Goal: Information Seeking & Learning: Learn about a topic

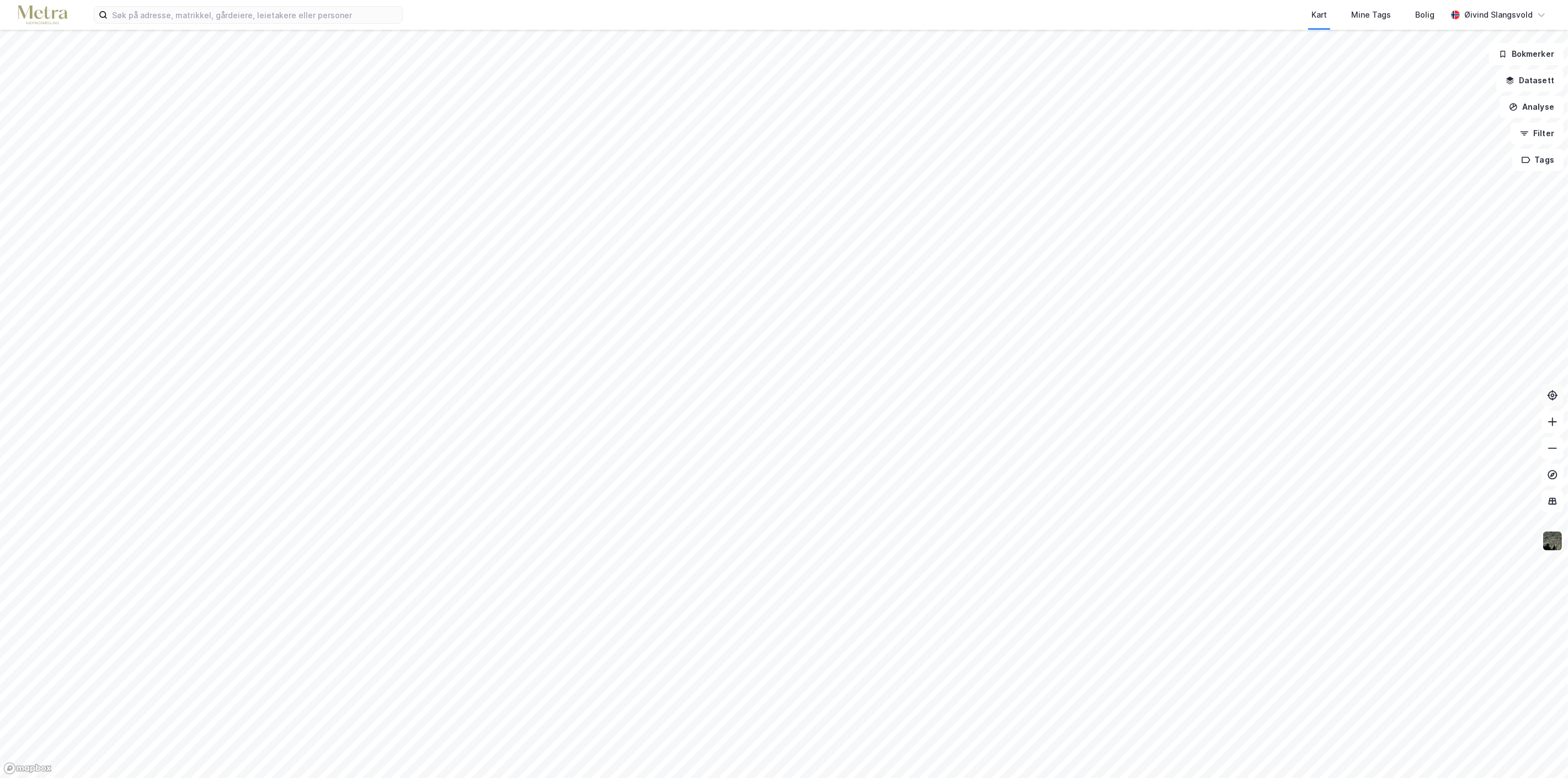
click at [1552, 392] on icon at bounding box center [1552, 395] width 11 height 11
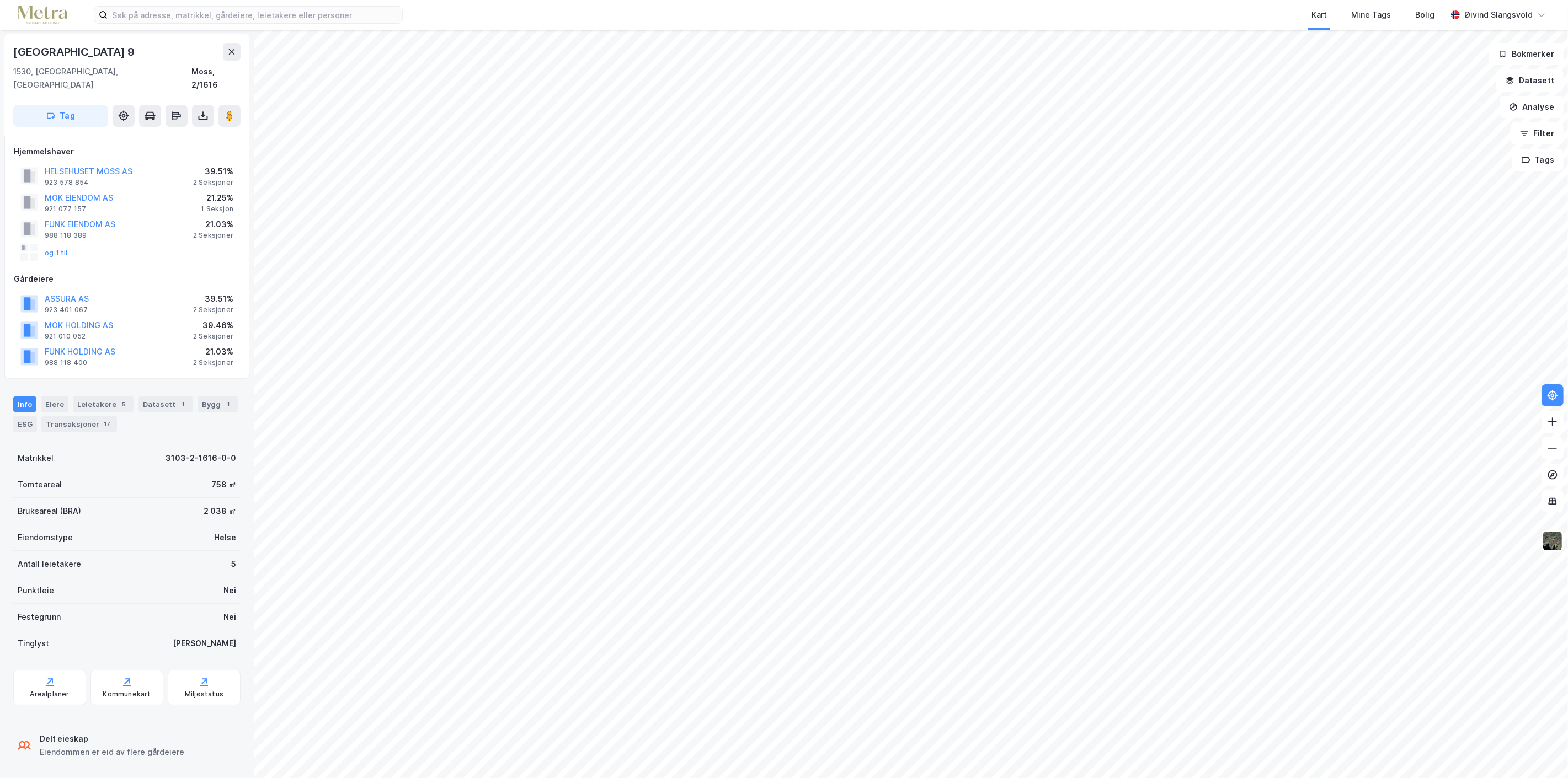
scroll to position [39, 0]
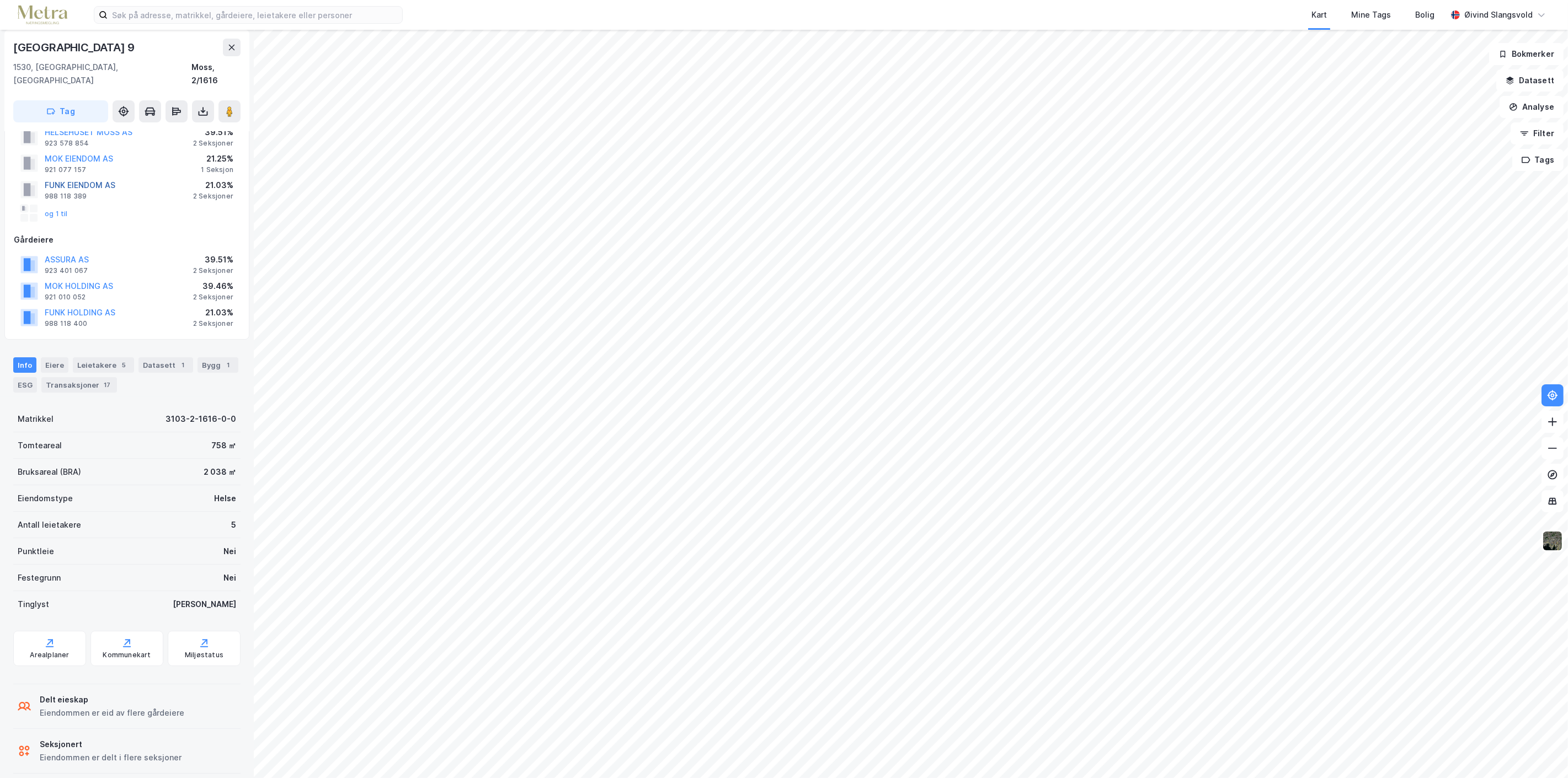
click at [0, 0] on button "FUNK EIENDOM AS" at bounding box center [0, 0] width 0 height 0
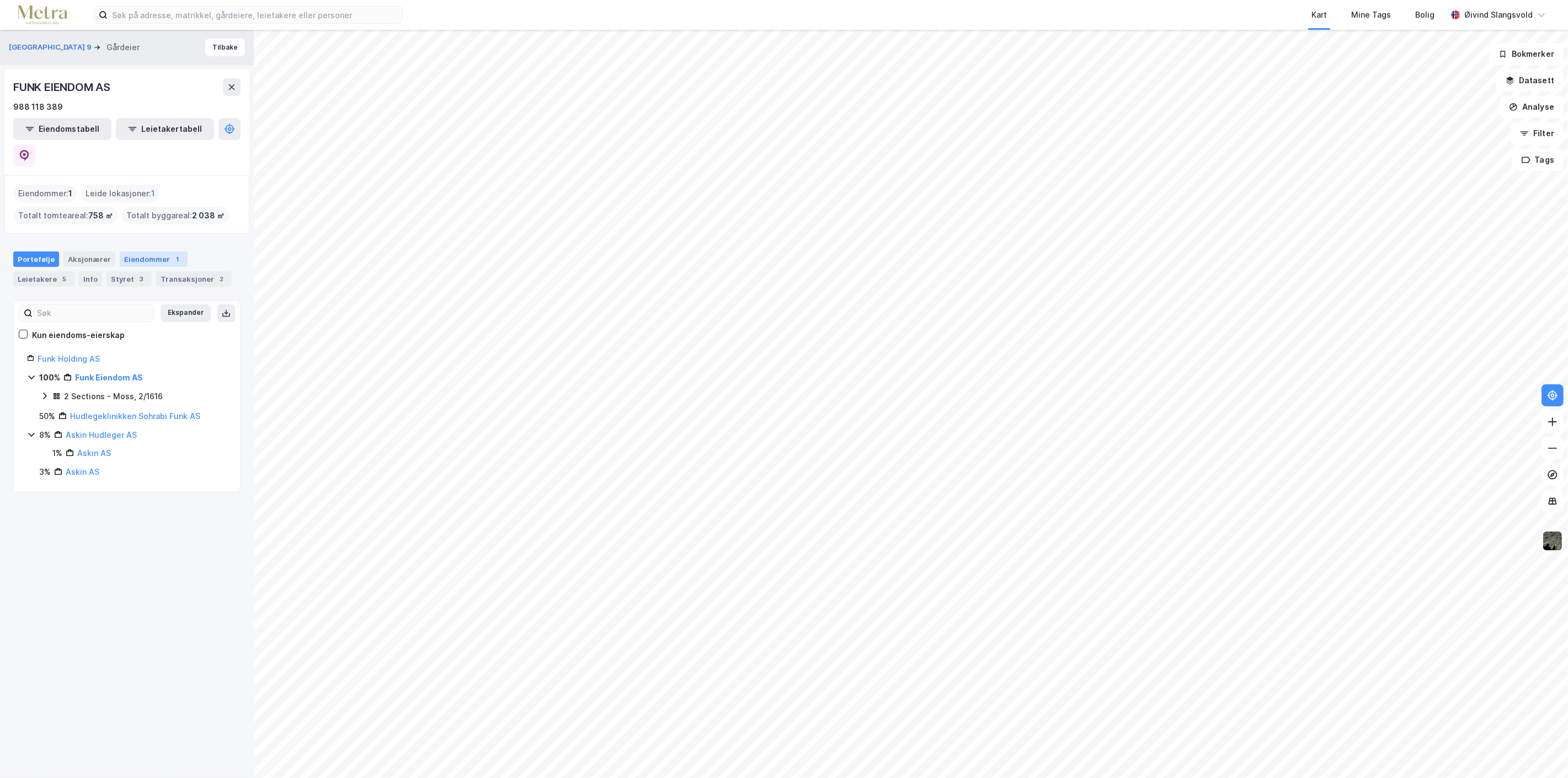
click at [149, 252] on div "Eiendommer 1" at bounding box center [153, 259] width 68 height 15
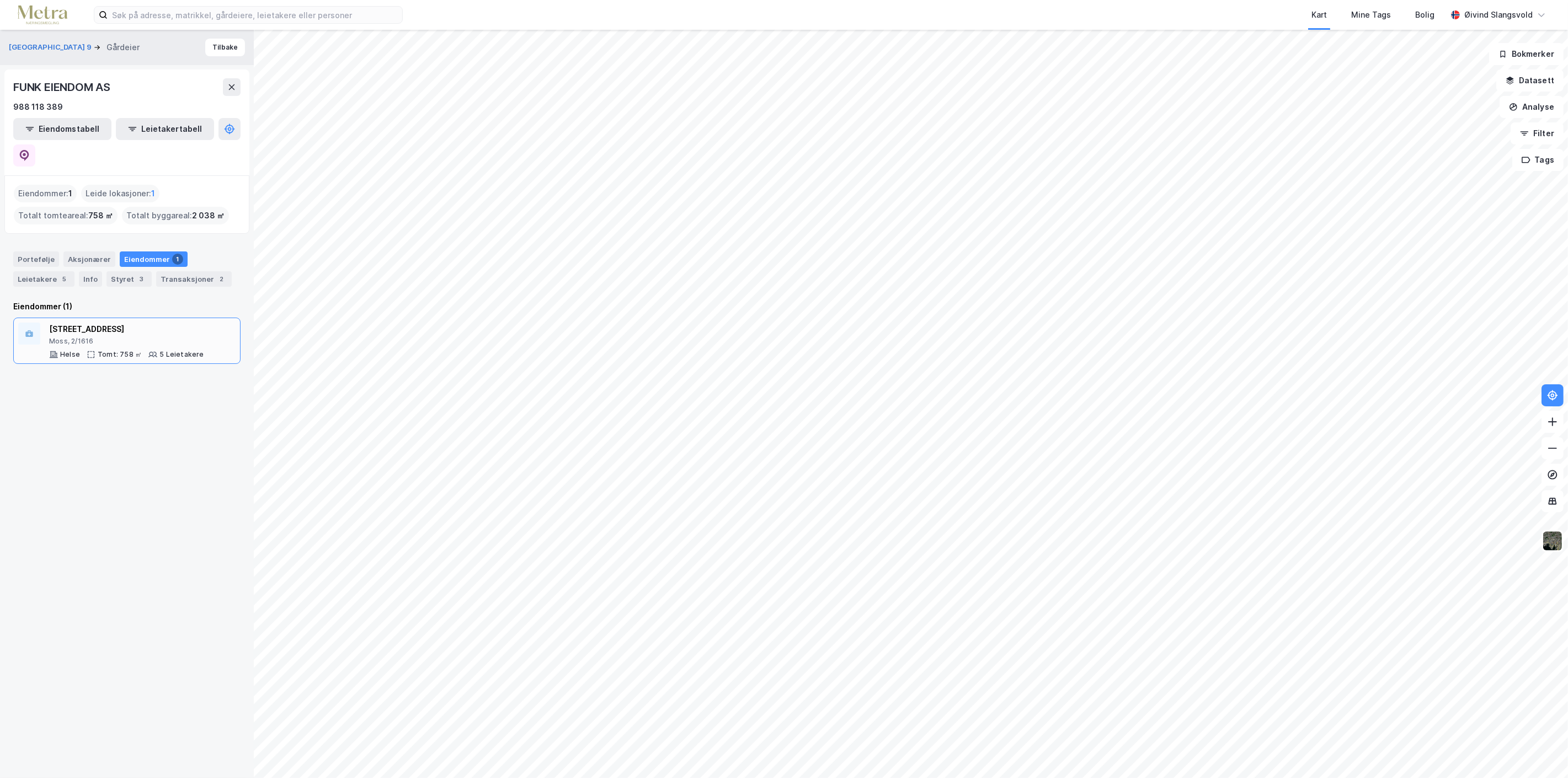
click at [107, 323] on div "[STREET_ADDRESS]" at bounding box center [126, 330] width 155 height 14
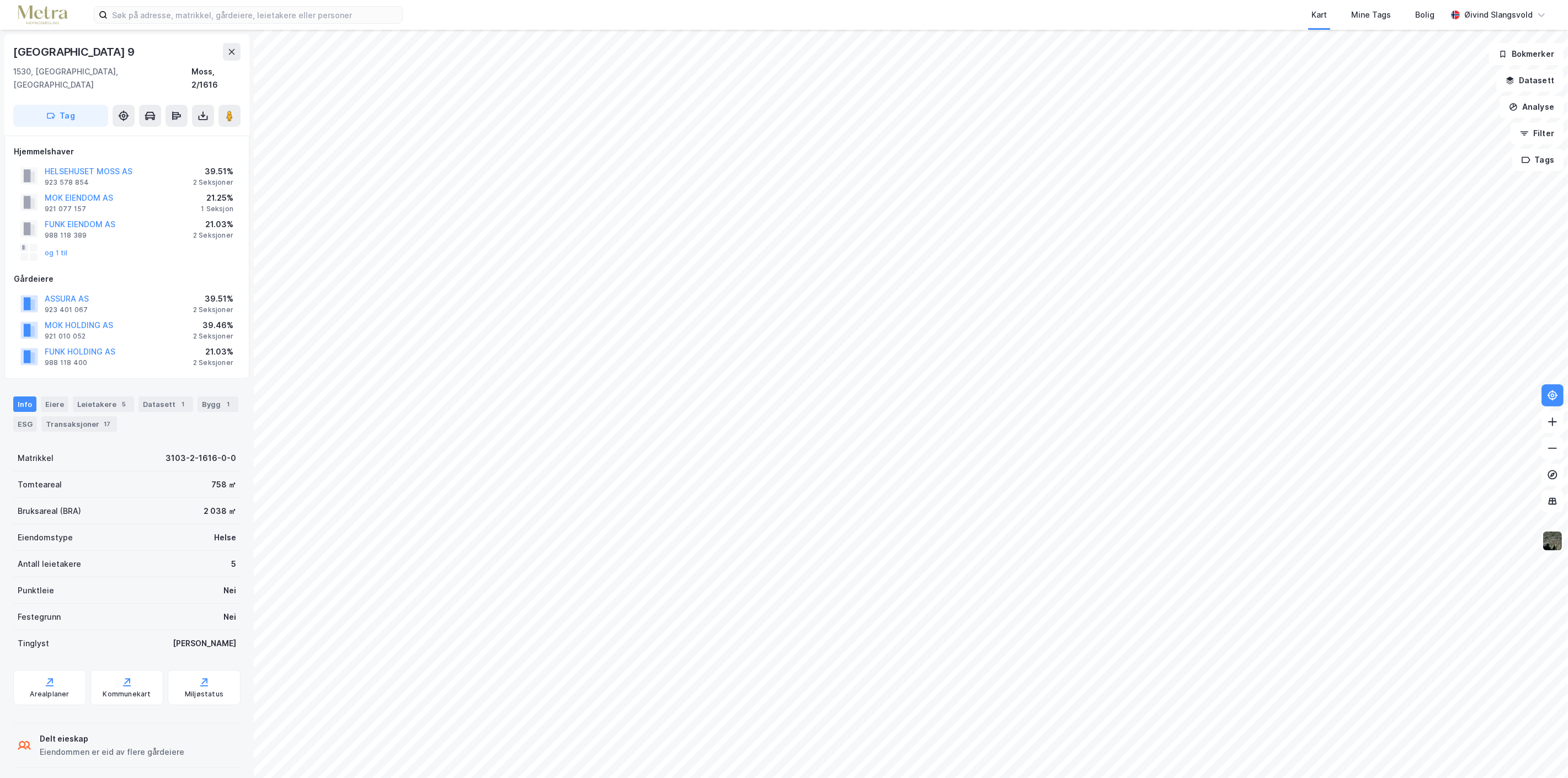
scroll to position [39, 0]
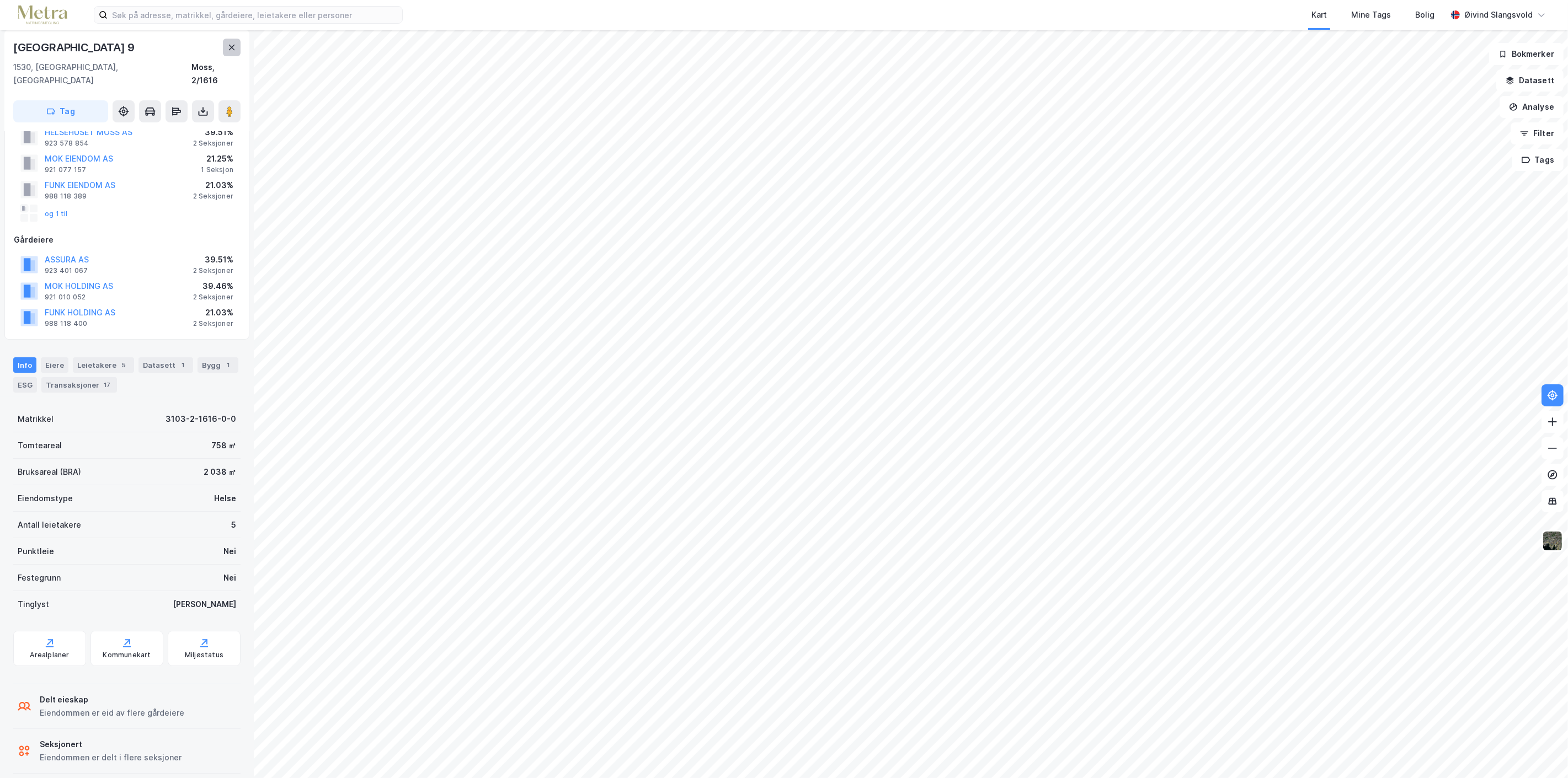
click at [233, 46] on icon at bounding box center [232, 47] width 6 height 6
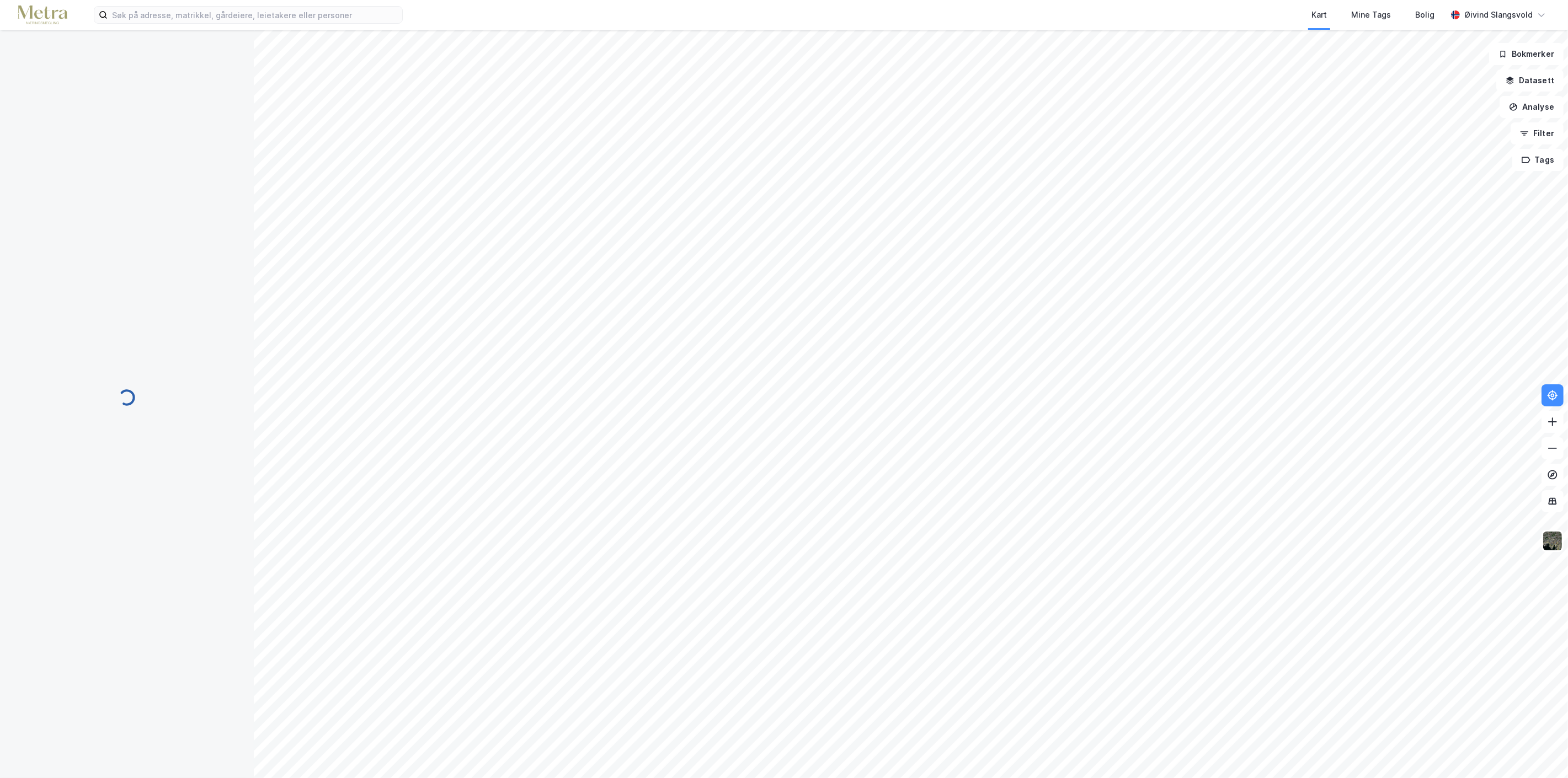
scroll to position [39, 0]
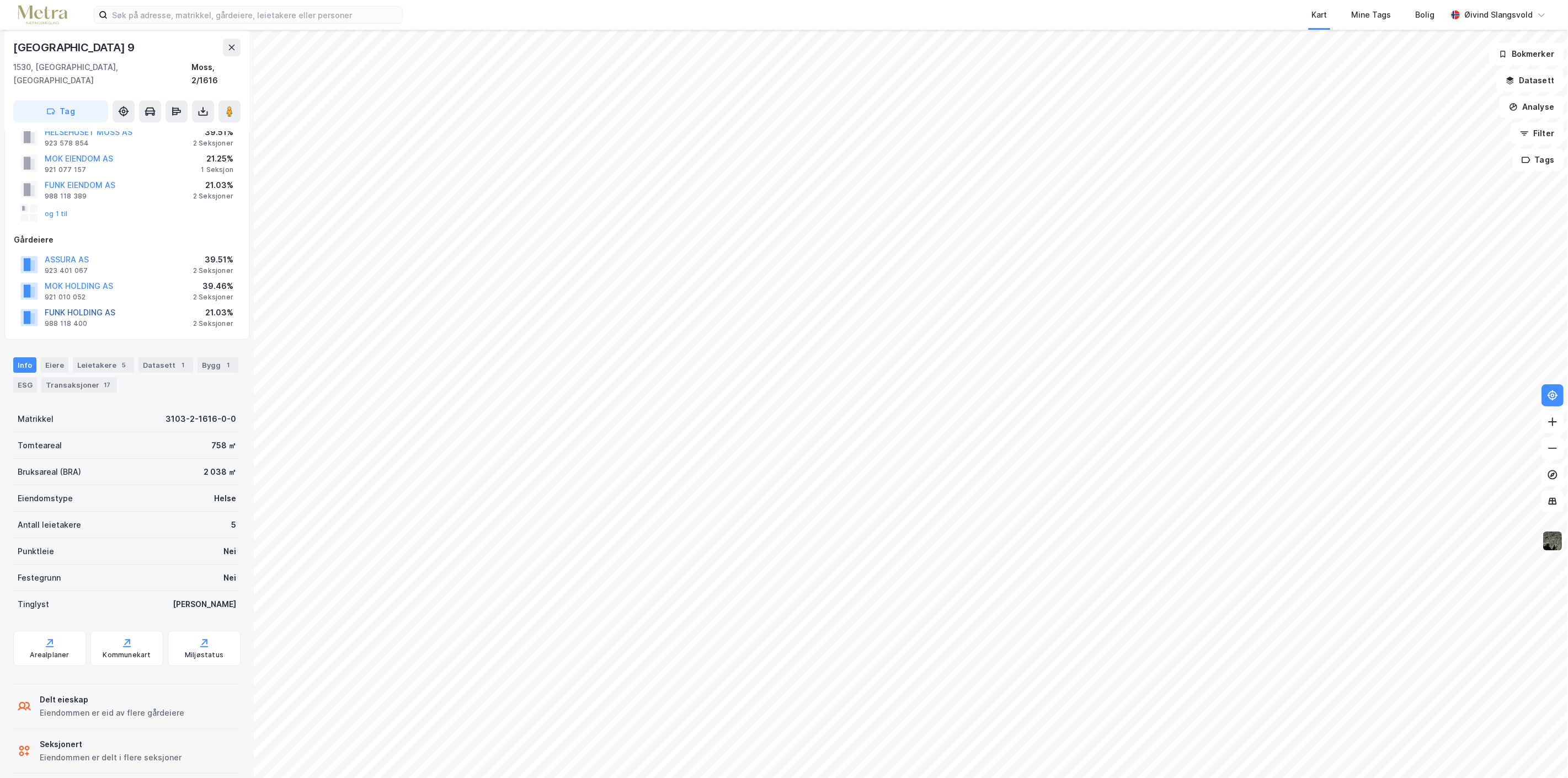
click at [0, 0] on button "FUNK HOLDING AS" at bounding box center [0, 0] width 0 height 0
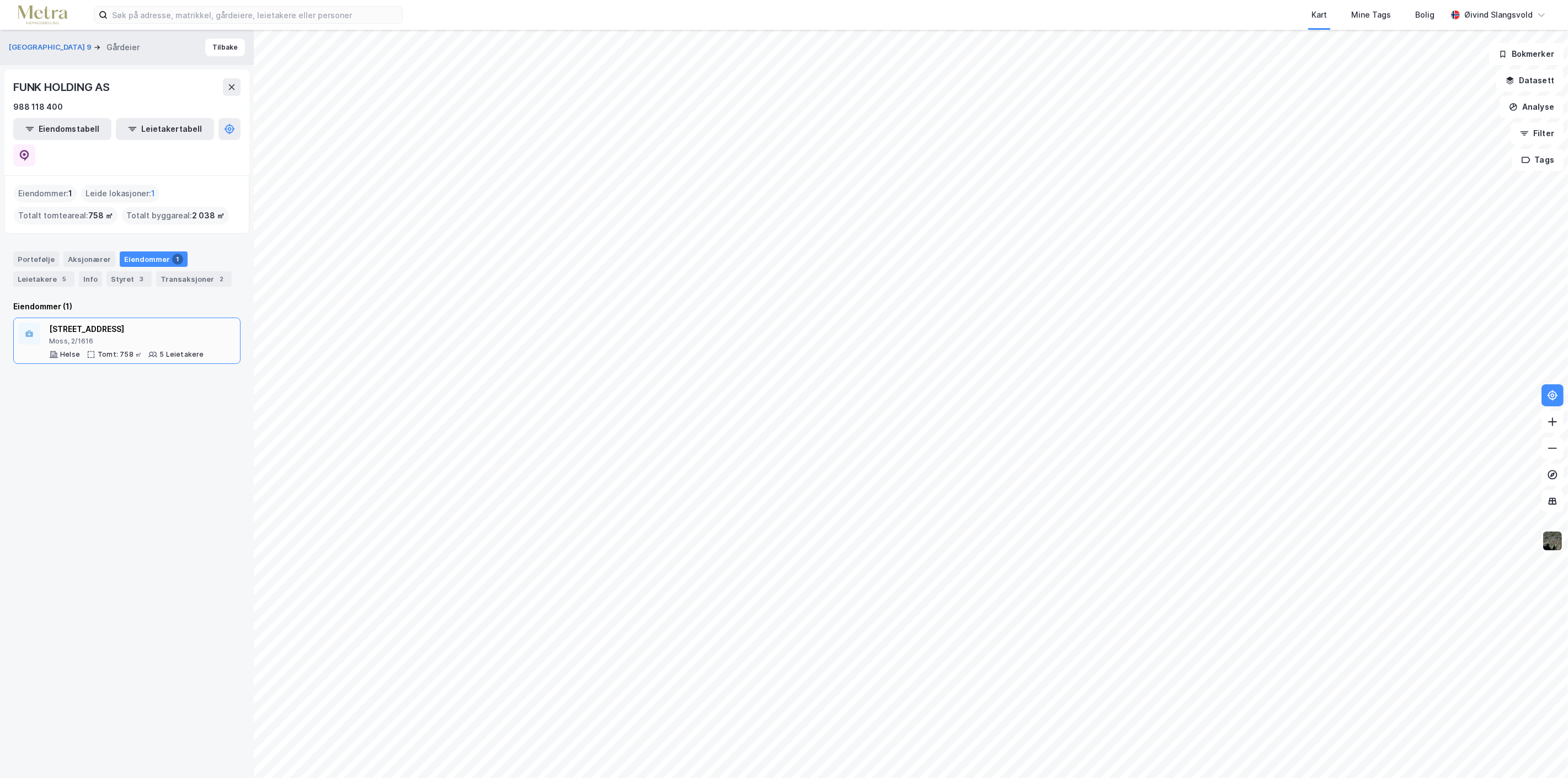
click at [86, 323] on div "[STREET_ADDRESS]" at bounding box center [126, 330] width 155 height 14
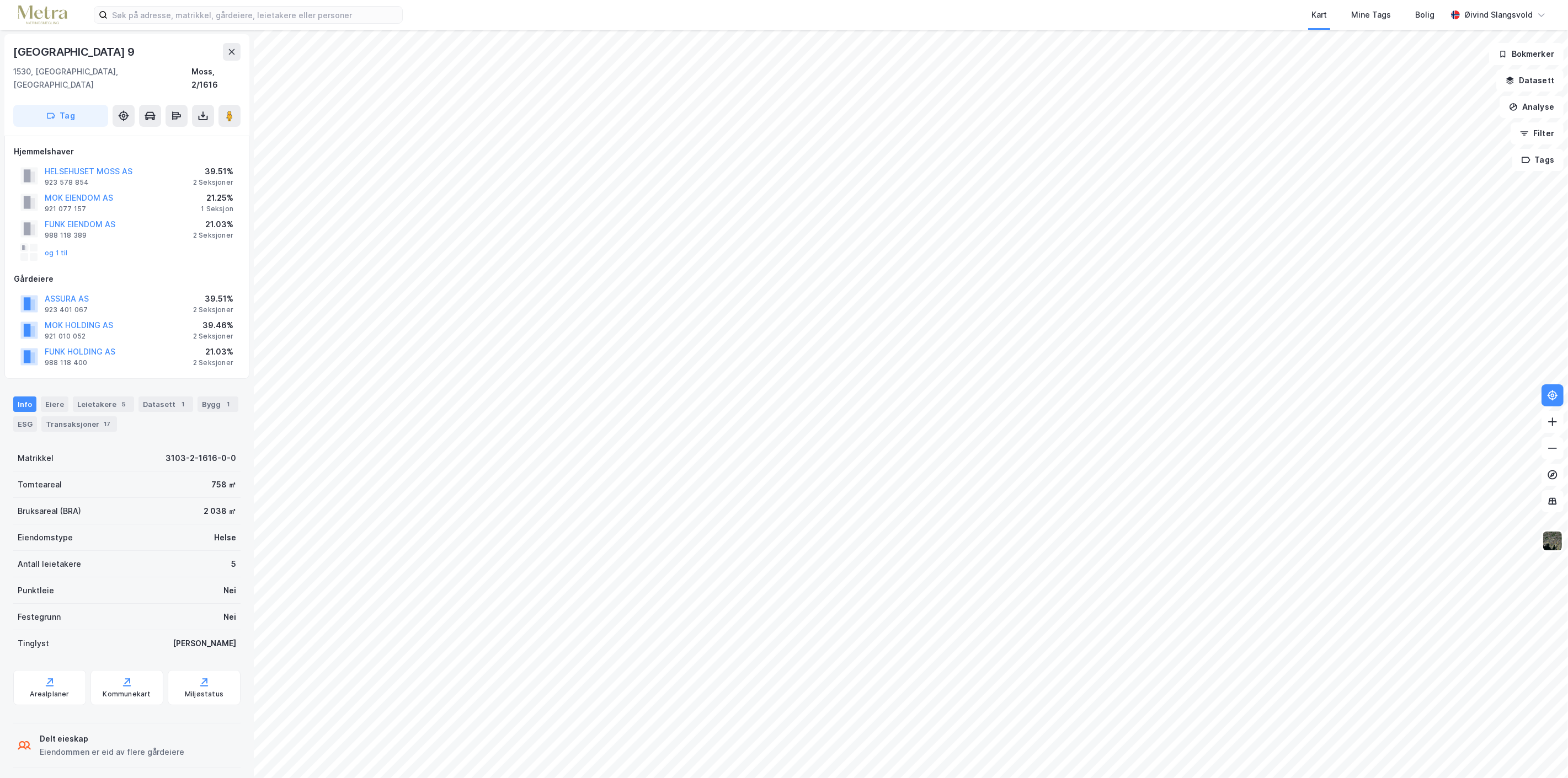
scroll to position [39, 0]
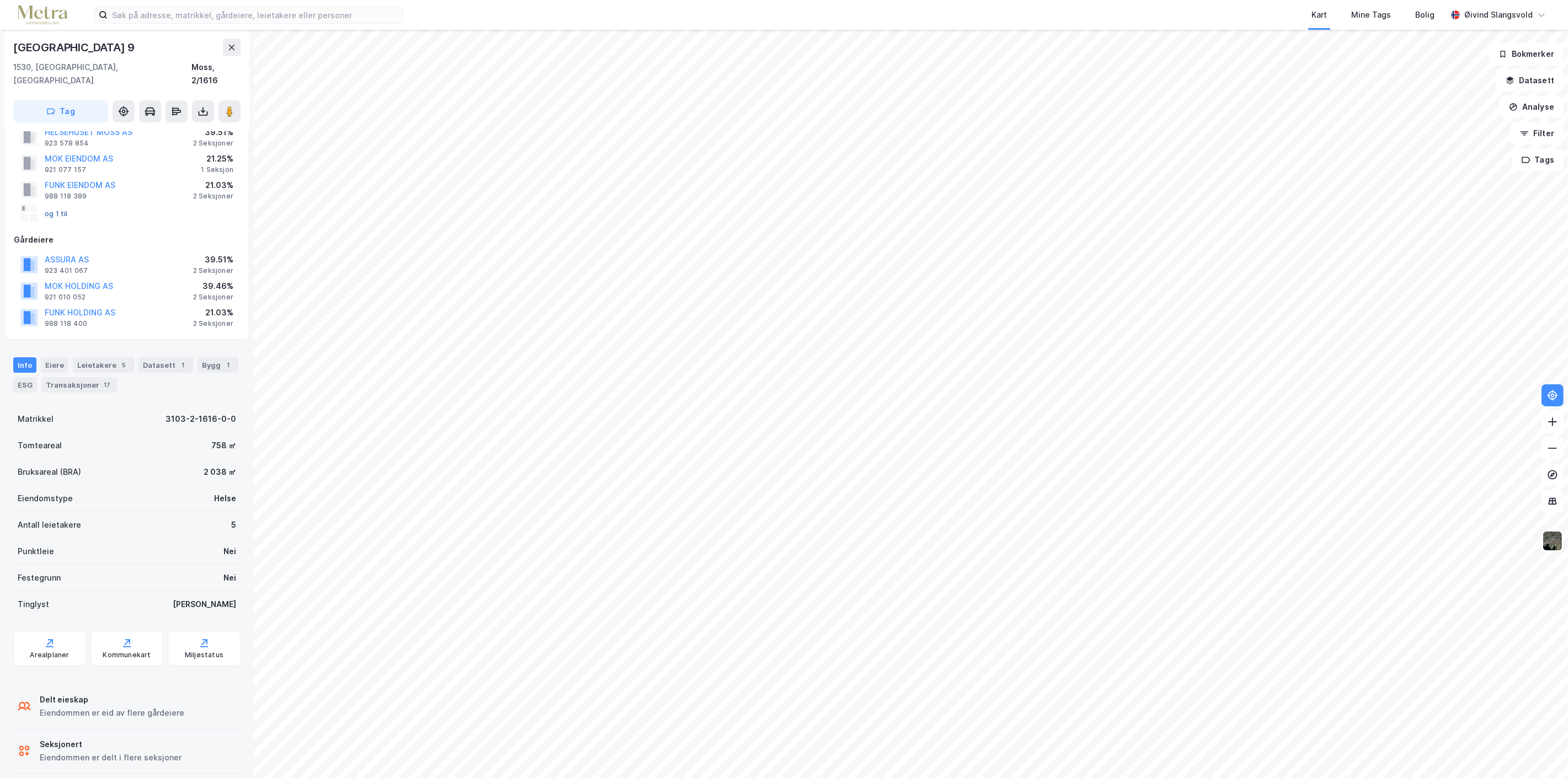
click at [0, 0] on button "og 1 til" at bounding box center [0, 0] width 0 height 0
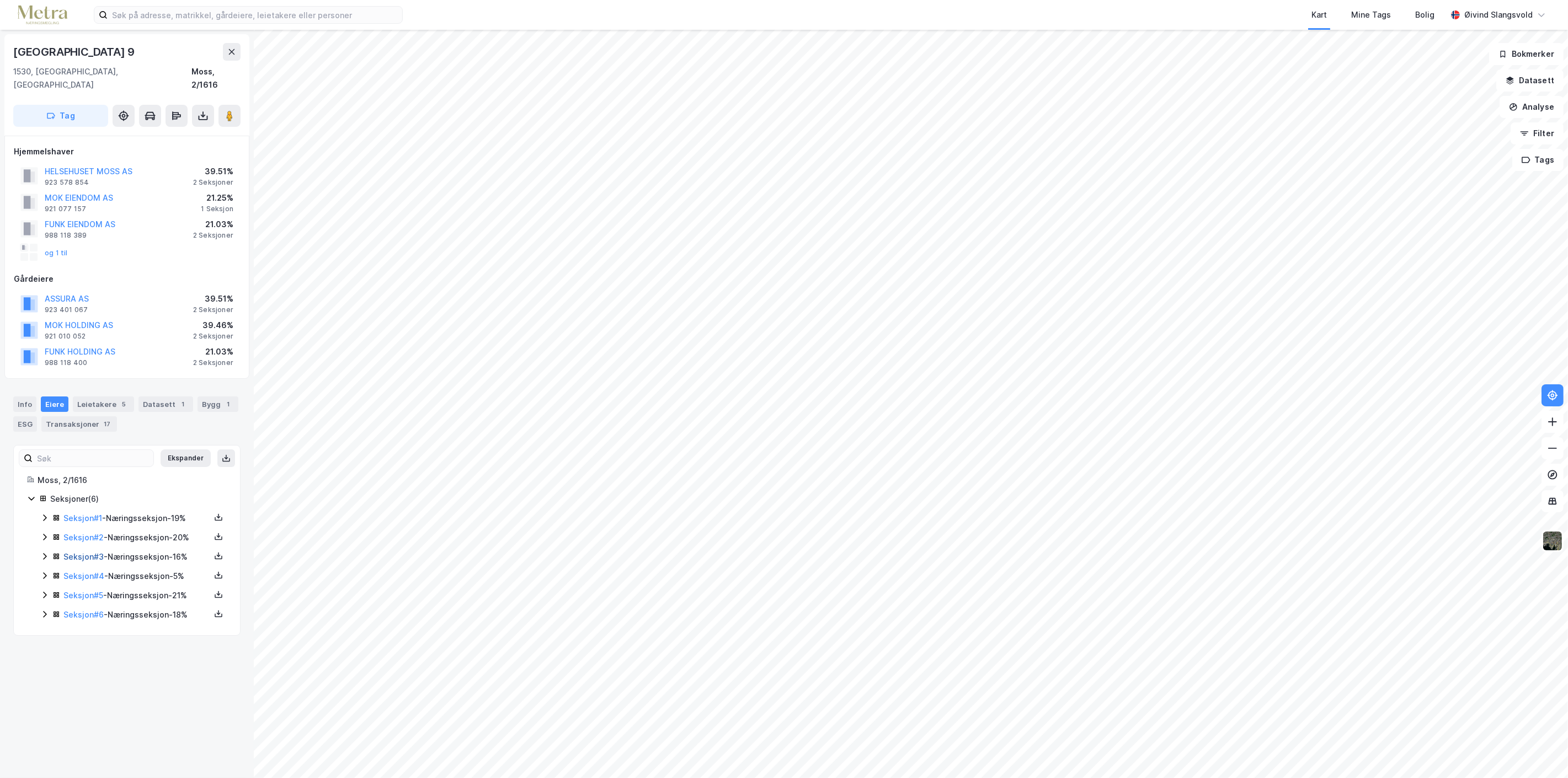
click at [76, 552] on link "Seksjon # 3" at bounding box center [83, 556] width 40 height 9
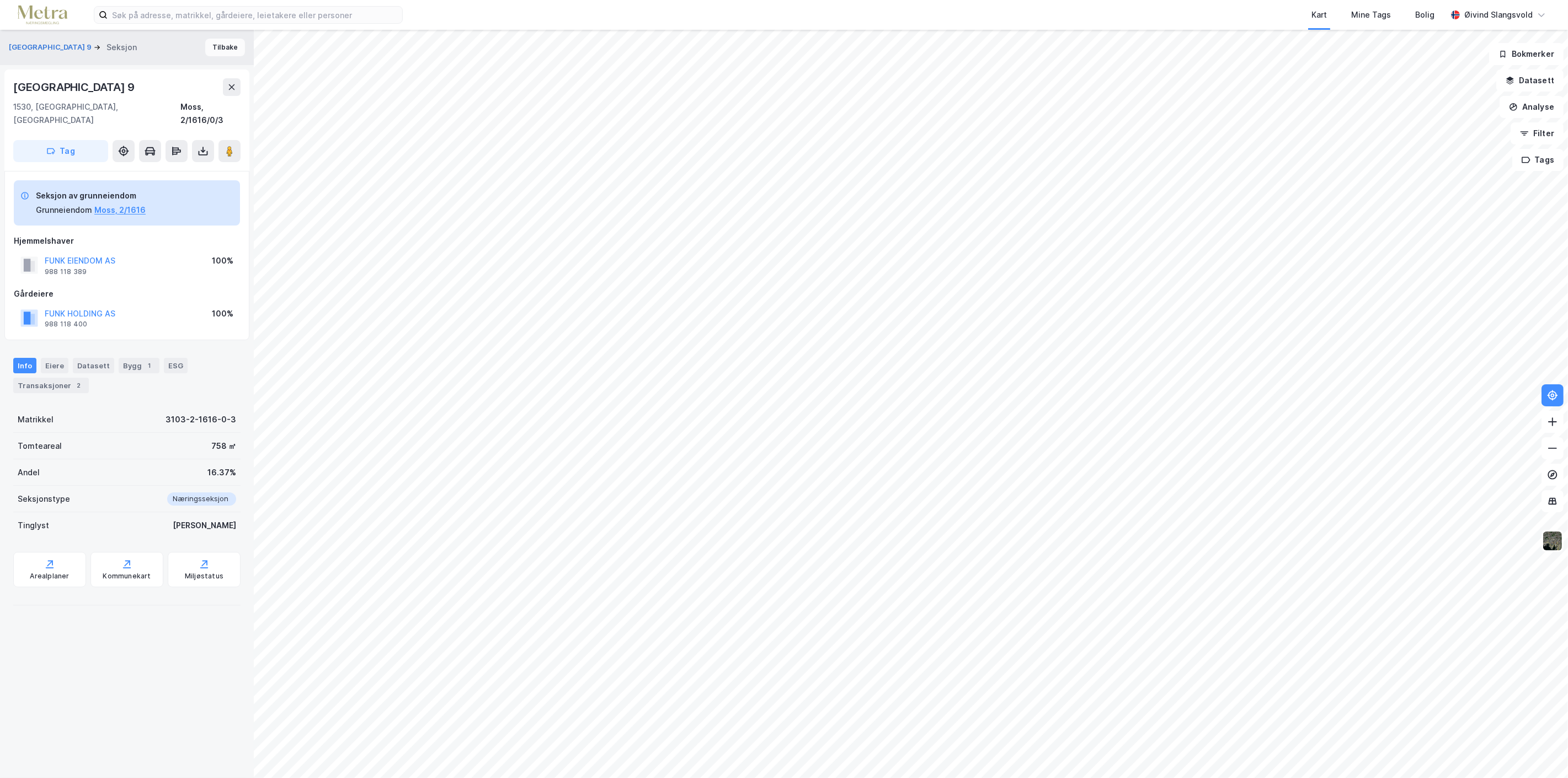
click at [219, 44] on button "Tilbake" at bounding box center [225, 47] width 40 height 18
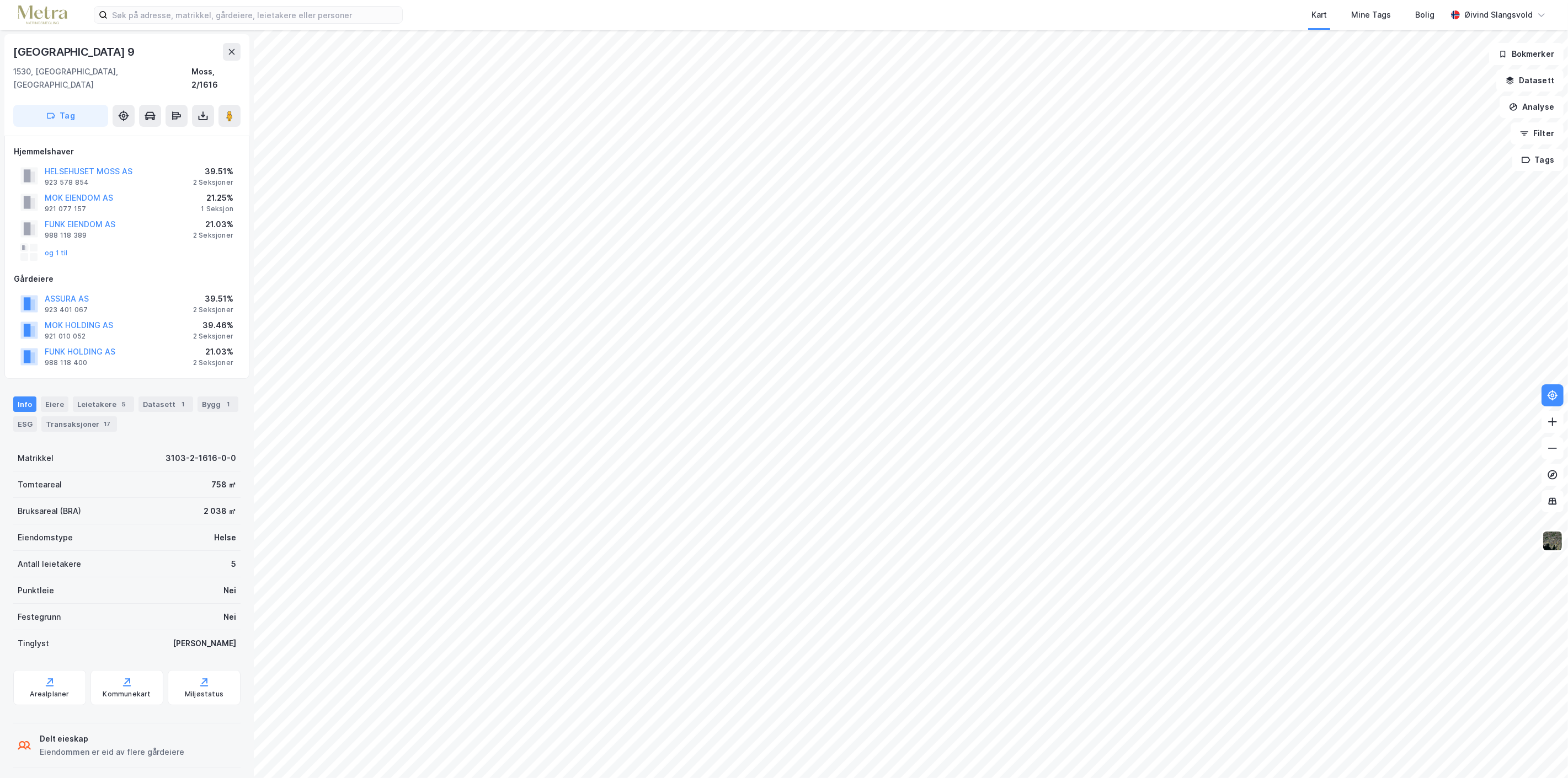
scroll to position [39, 0]
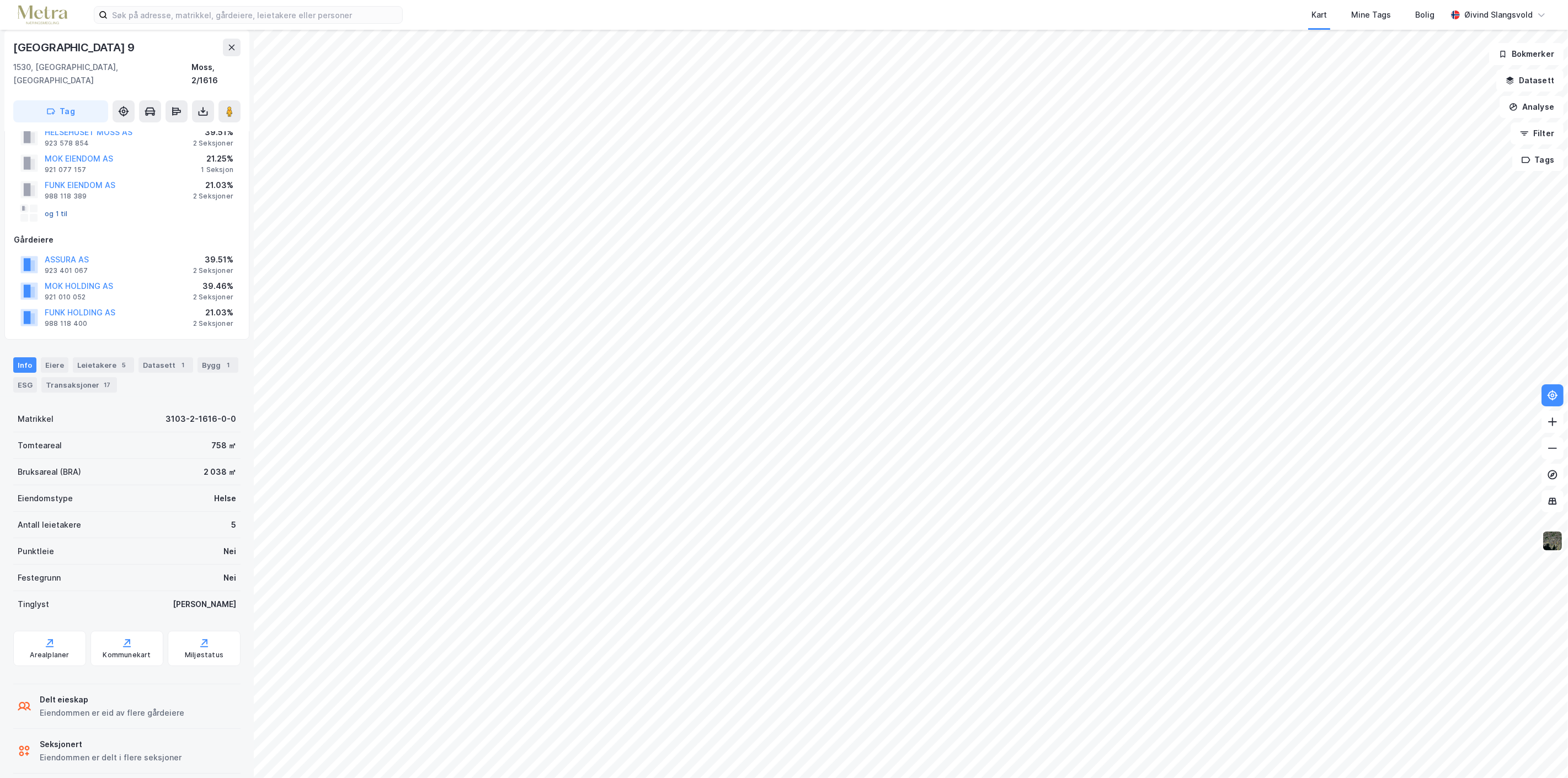
click at [0, 0] on button "og 1 til" at bounding box center [0, 0] width 0 height 0
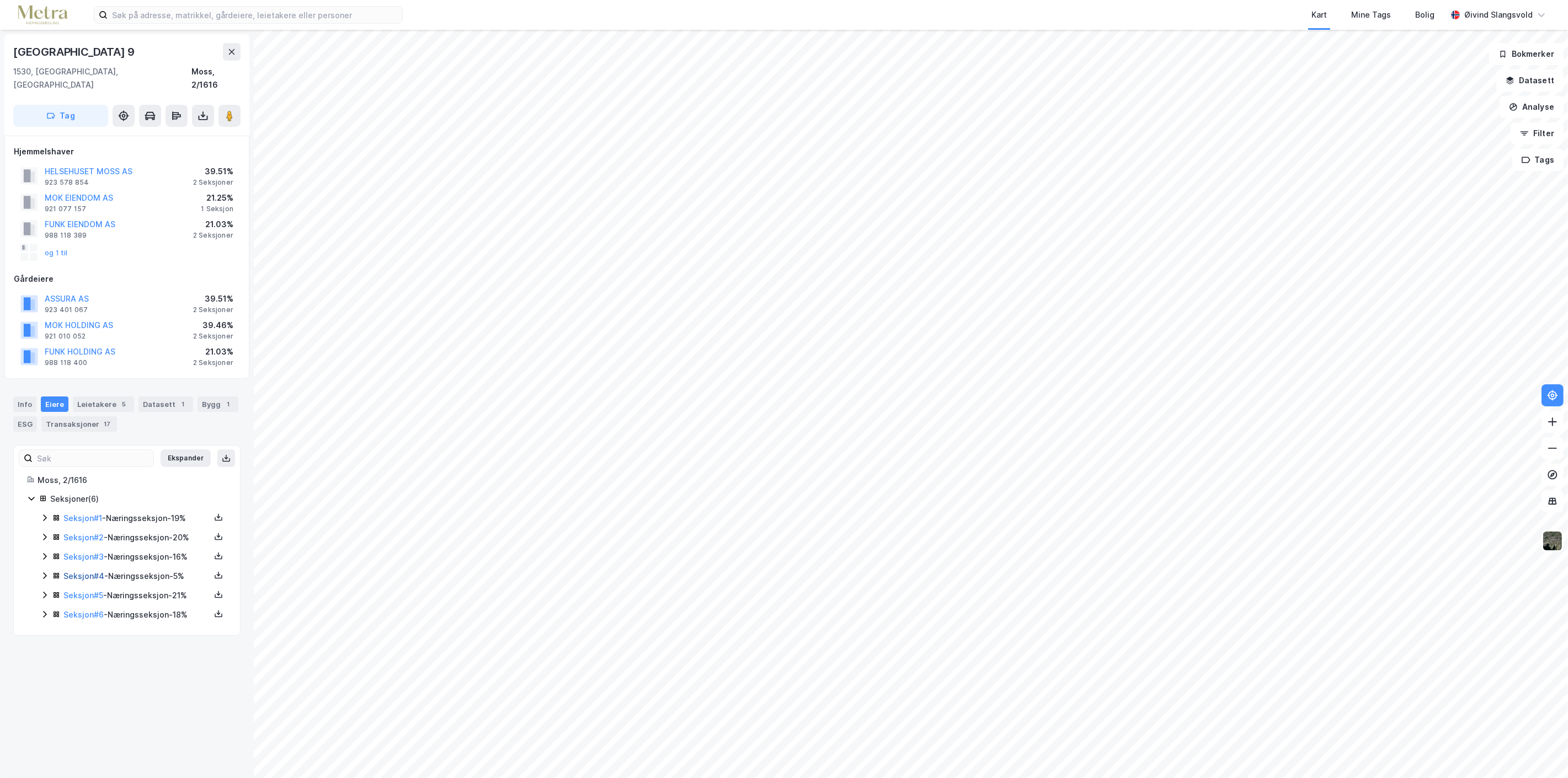
click at [86, 571] on link "Seksjon # 4" at bounding box center [84, 575] width 41 height 9
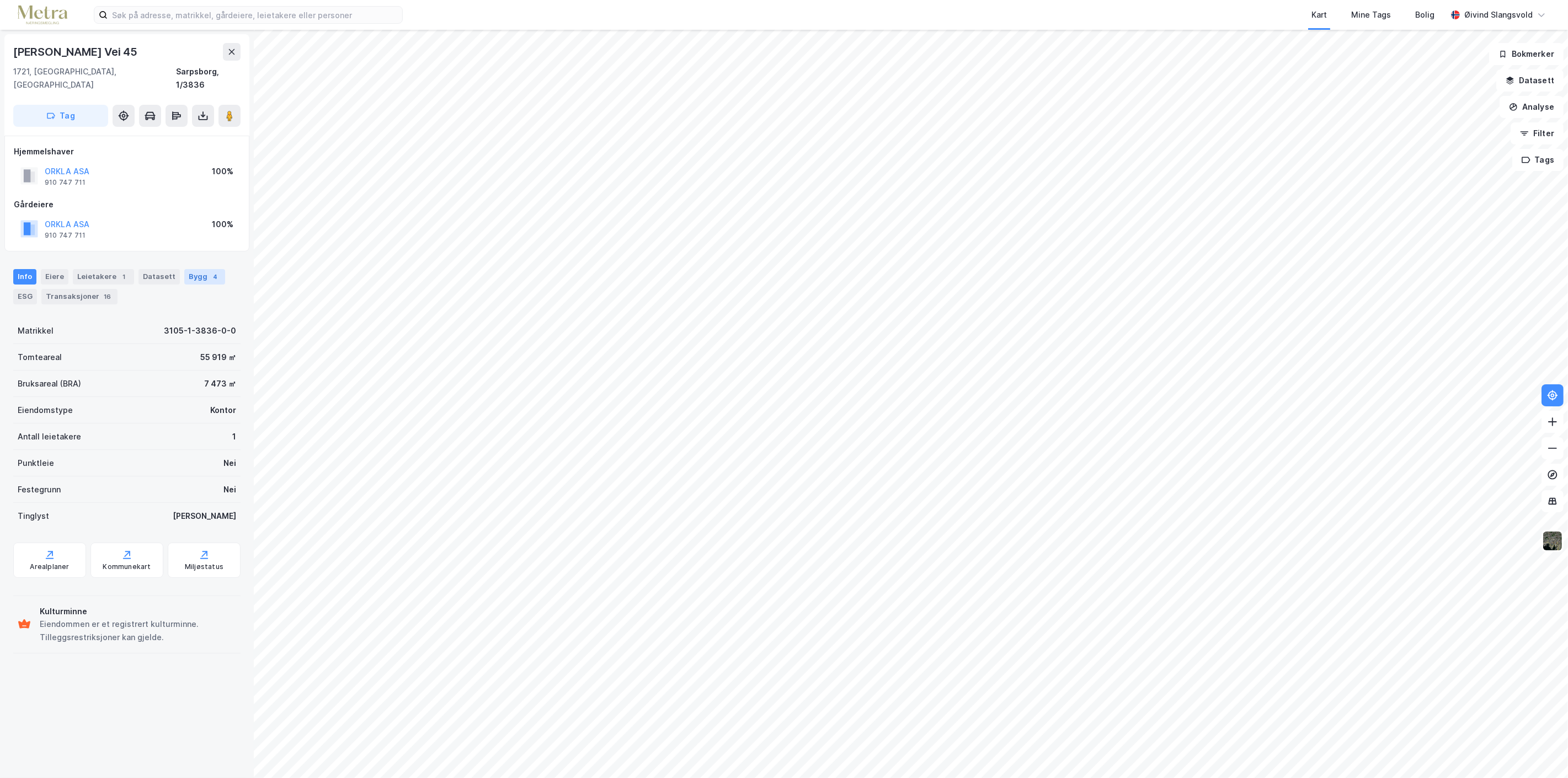
click at [193, 269] on div "Bygg 4" at bounding box center [204, 276] width 41 height 15
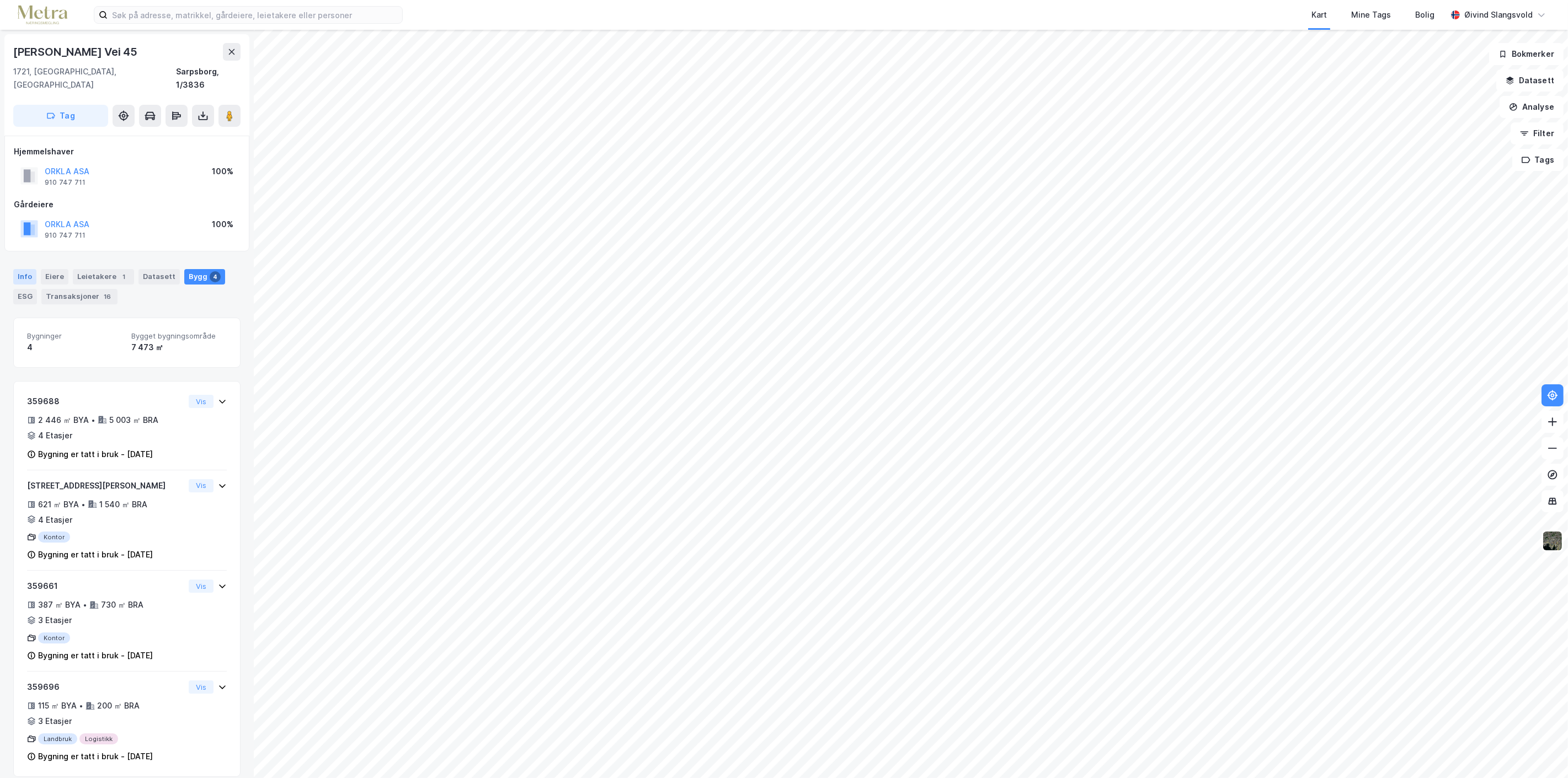
click at [26, 269] on div "Info" at bounding box center [25, 276] width 23 height 15
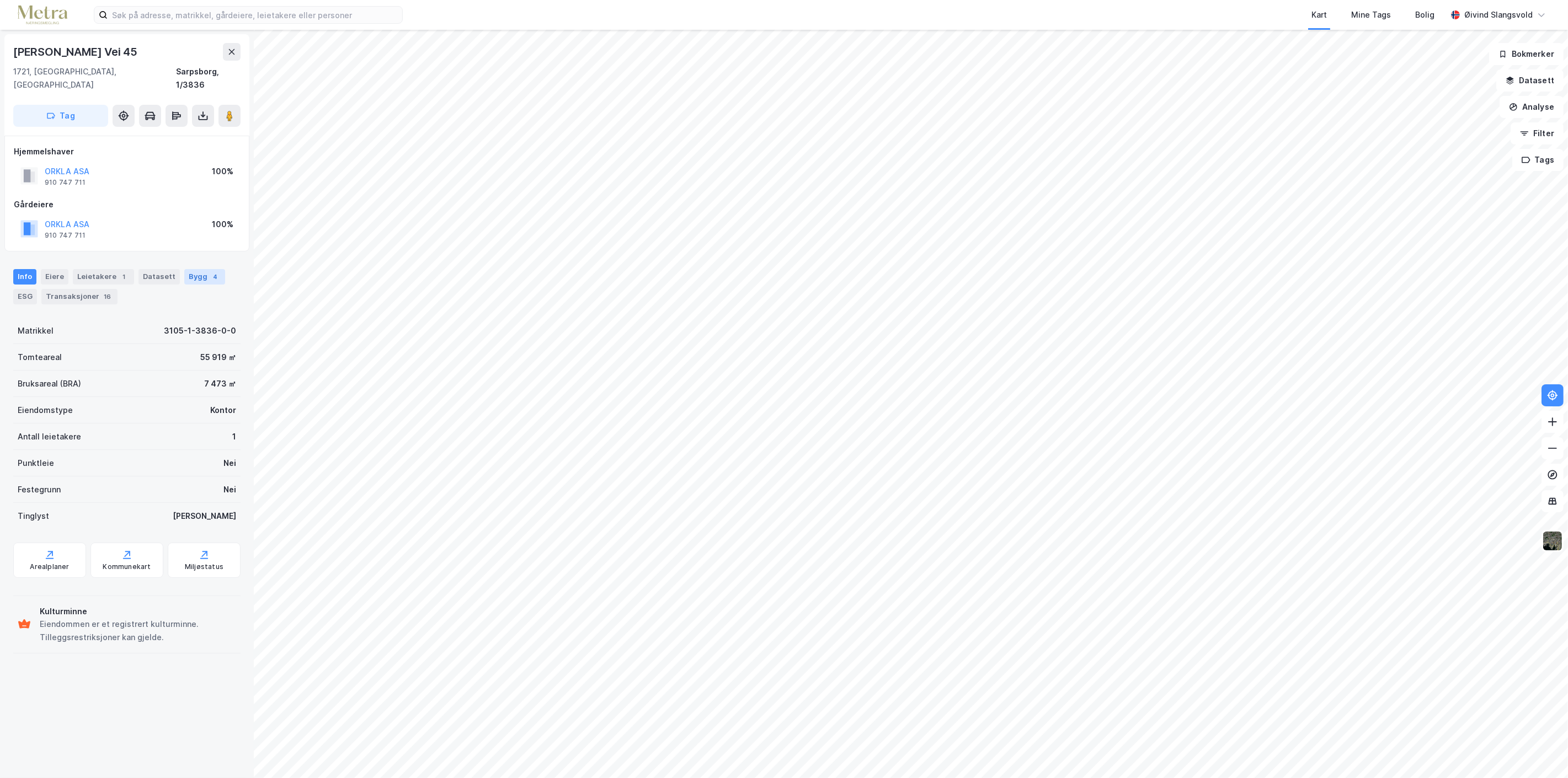
click at [197, 269] on div "Bygg 4" at bounding box center [204, 276] width 41 height 15
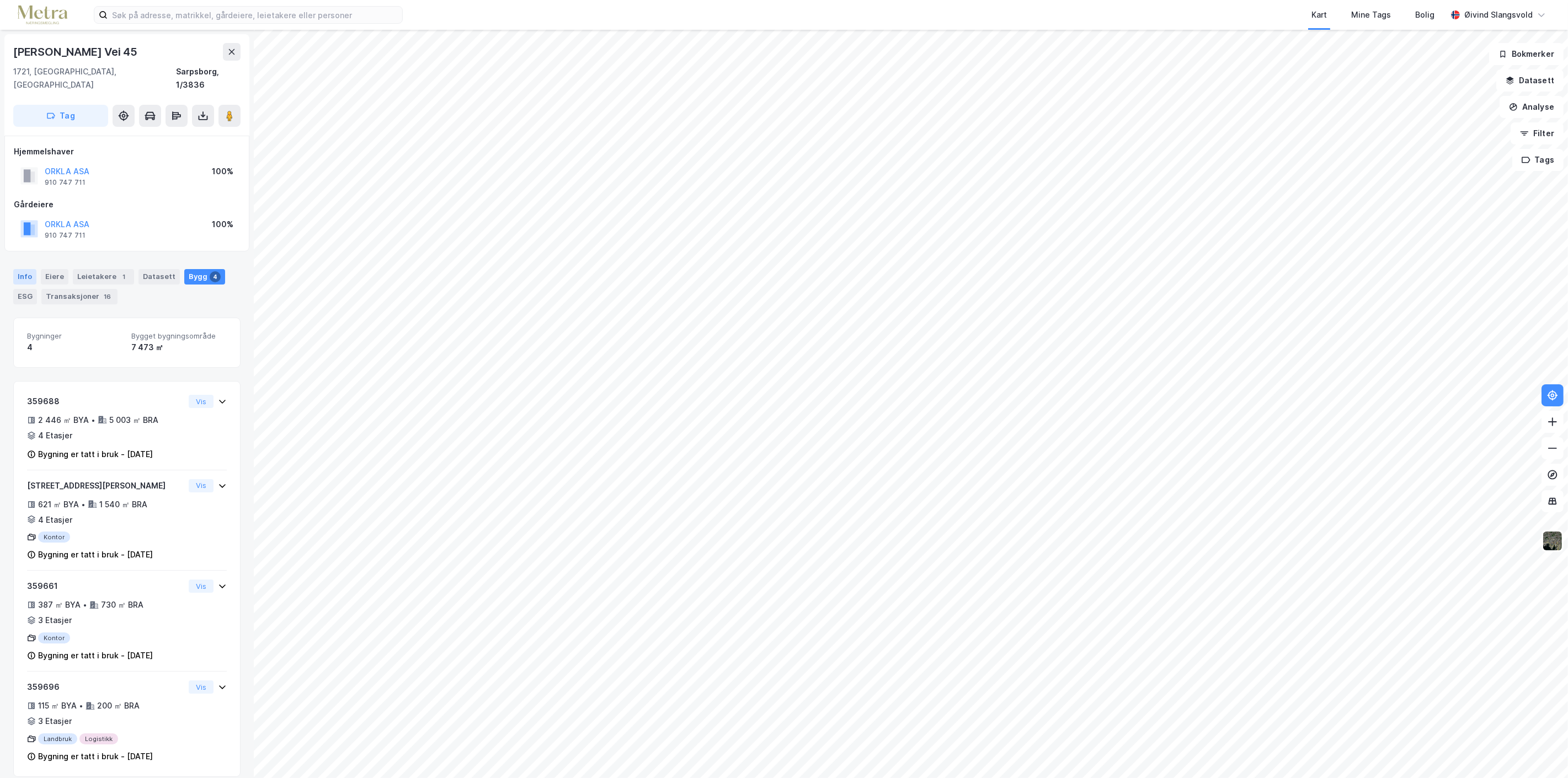
click at [26, 269] on div "Info" at bounding box center [25, 276] width 23 height 15
